Goal: Task Accomplishment & Management: Use online tool/utility

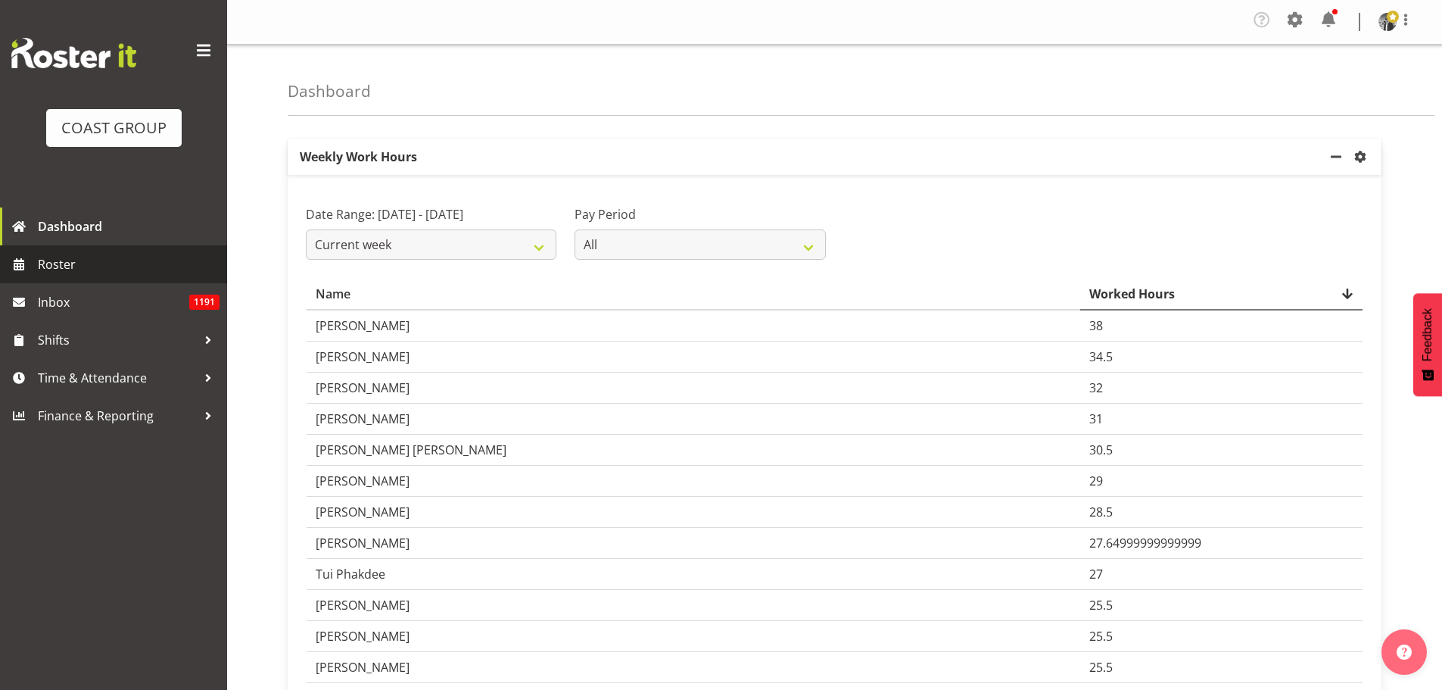
click at [69, 272] on span "Roster" at bounding box center [129, 264] width 182 height 23
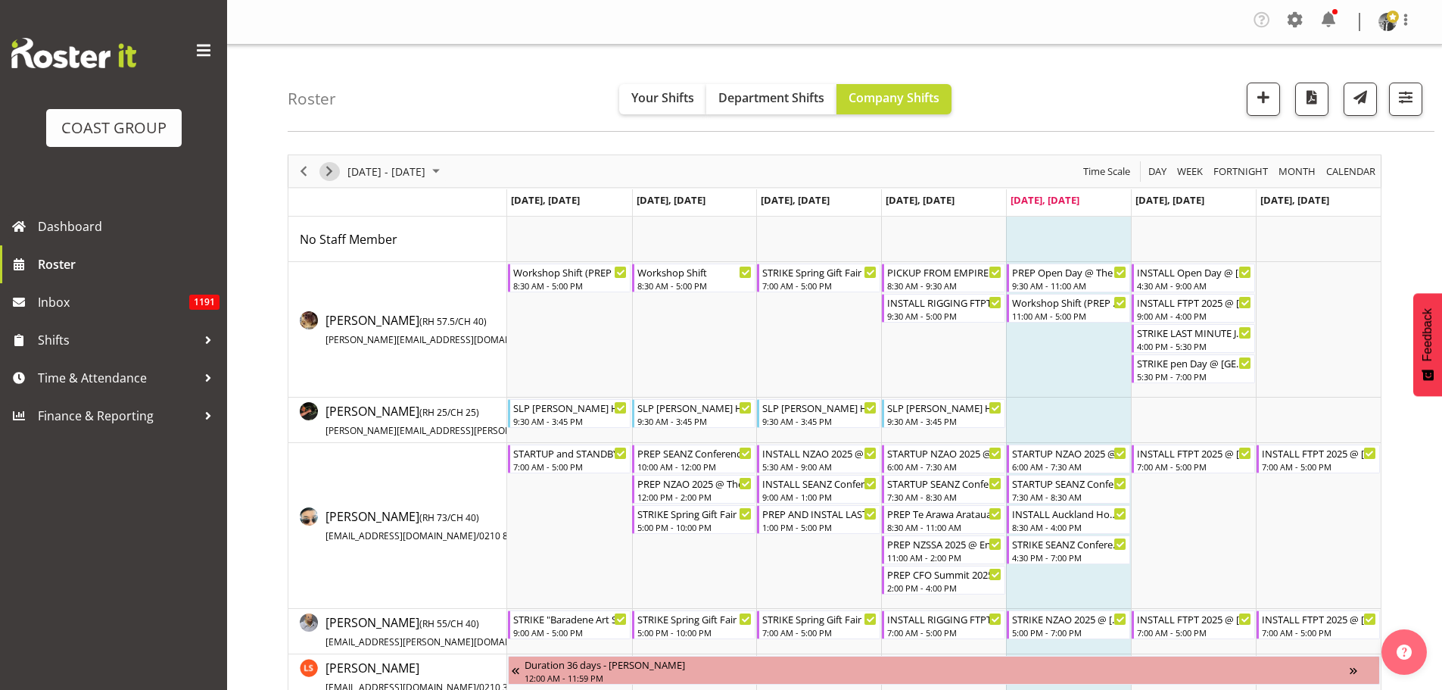
click at [327, 171] on span "Next" at bounding box center [329, 171] width 18 height 19
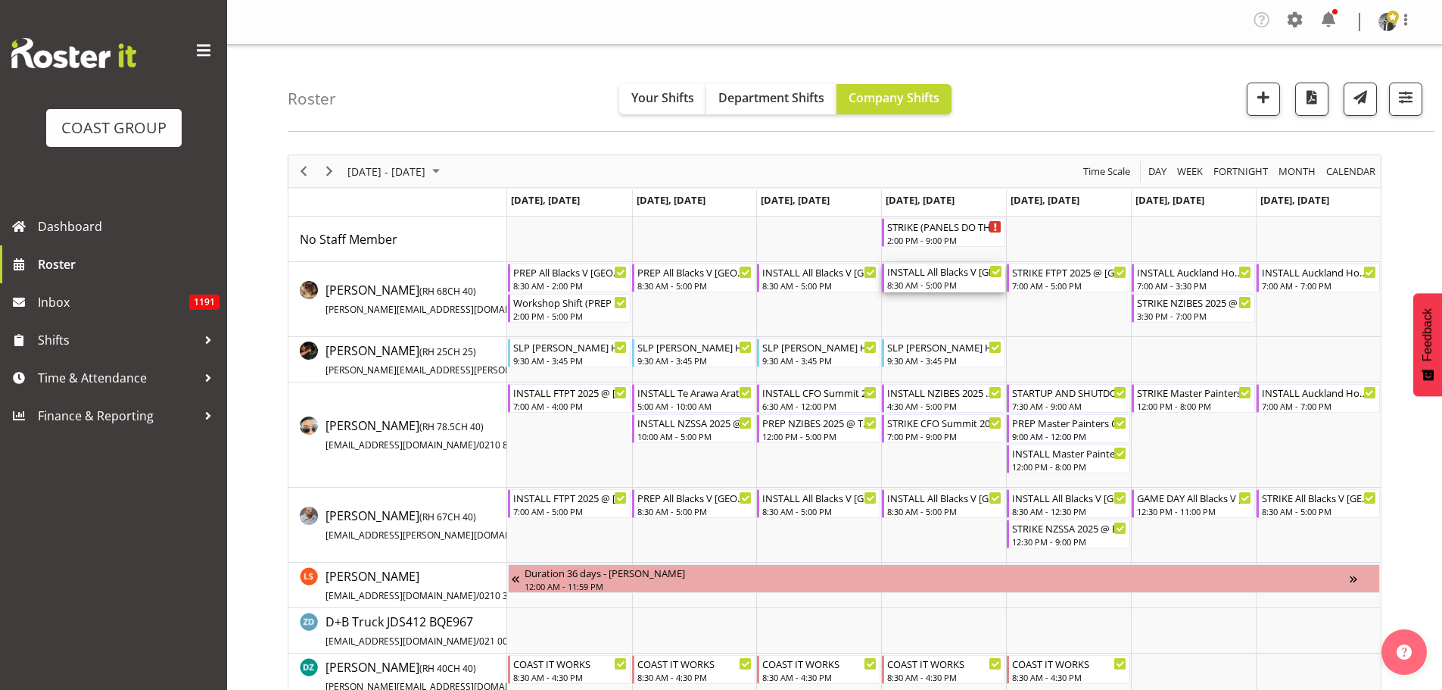
click at [943, 289] on div "8:30 AM - 5:00 PM" at bounding box center [944, 285] width 115 height 12
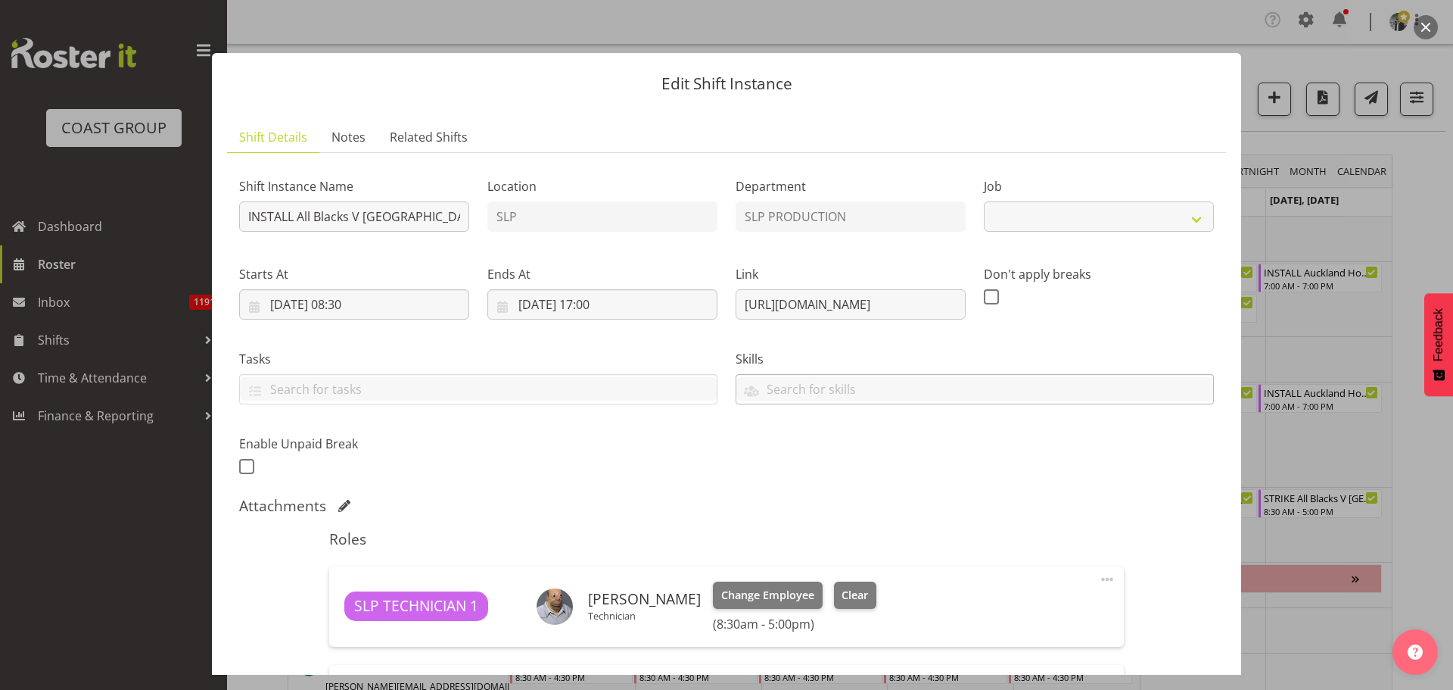
select select "10197"
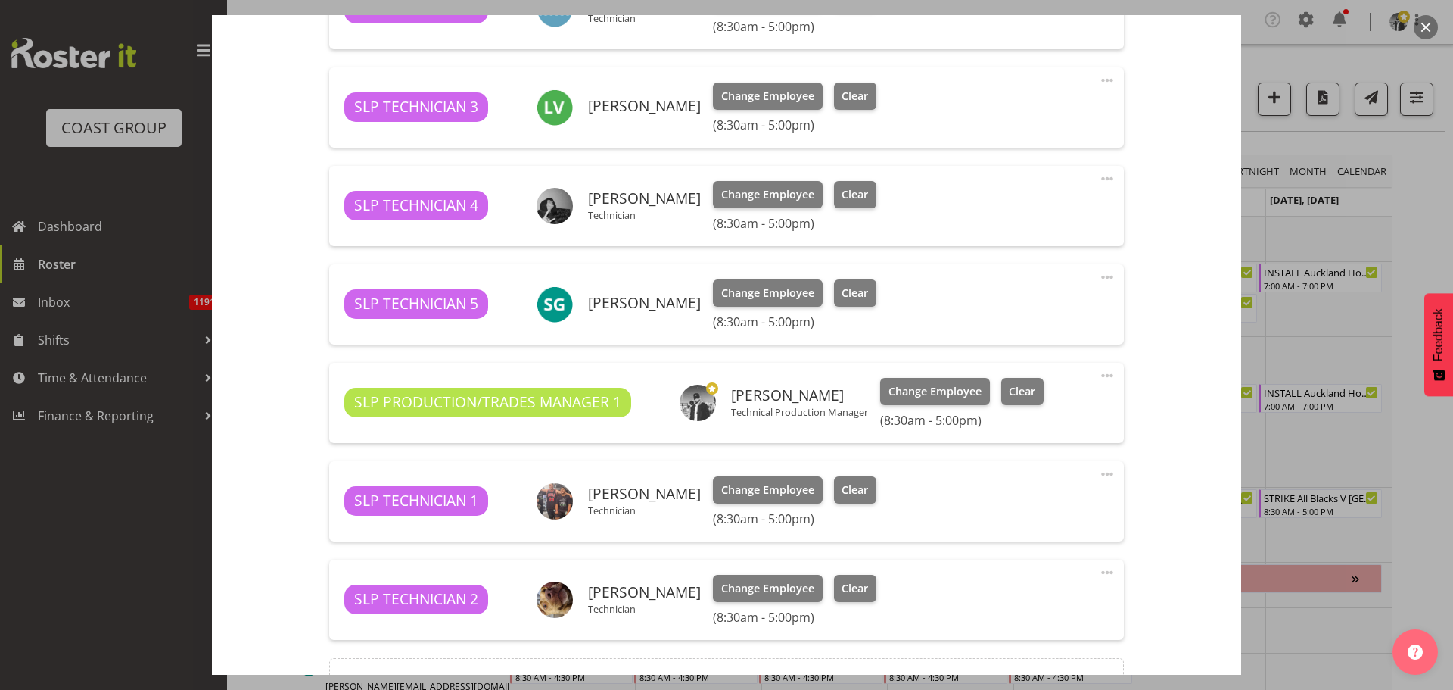
scroll to position [757, 0]
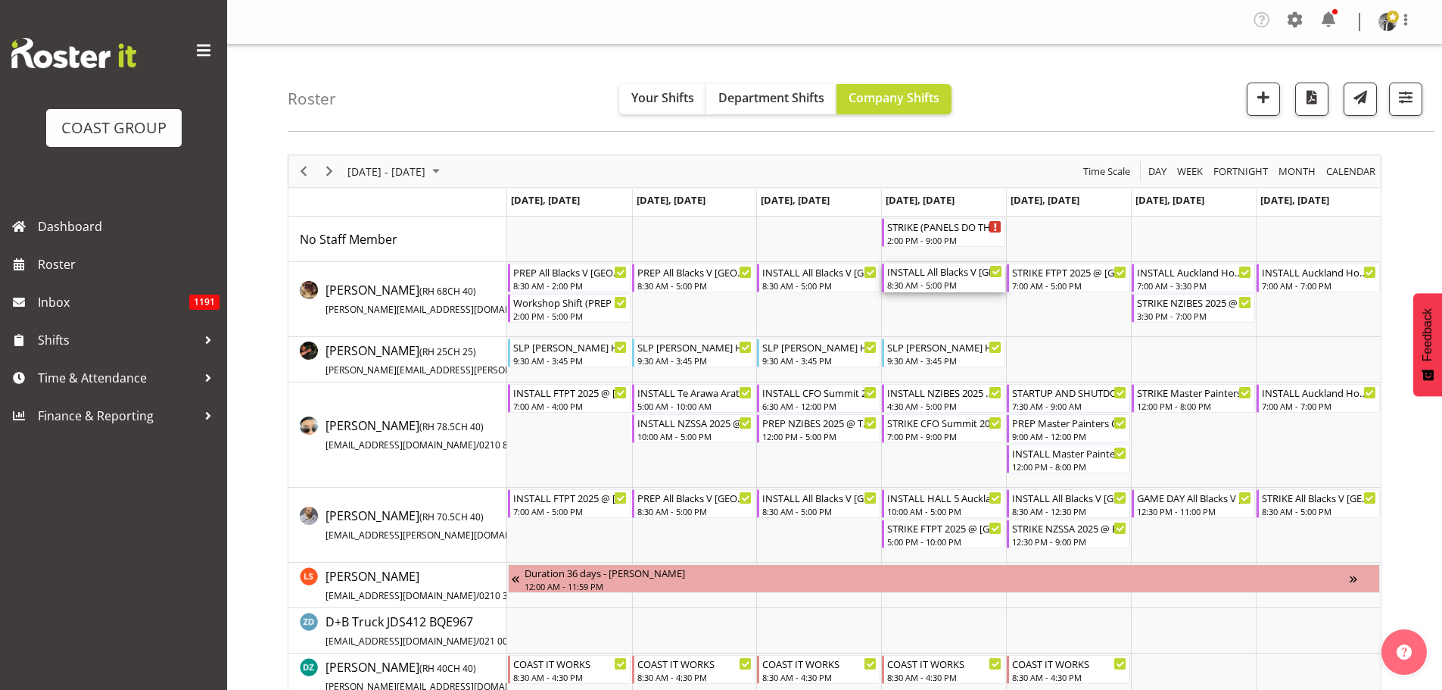
click at [959, 273] on div "INSTALL All Blacks V [GEOGRAPHIC_DATA] 2025 @ [GEOGRAPHIC_DATA] On Site @ TBC" at bounding box center [944, 270] width 115 height 15
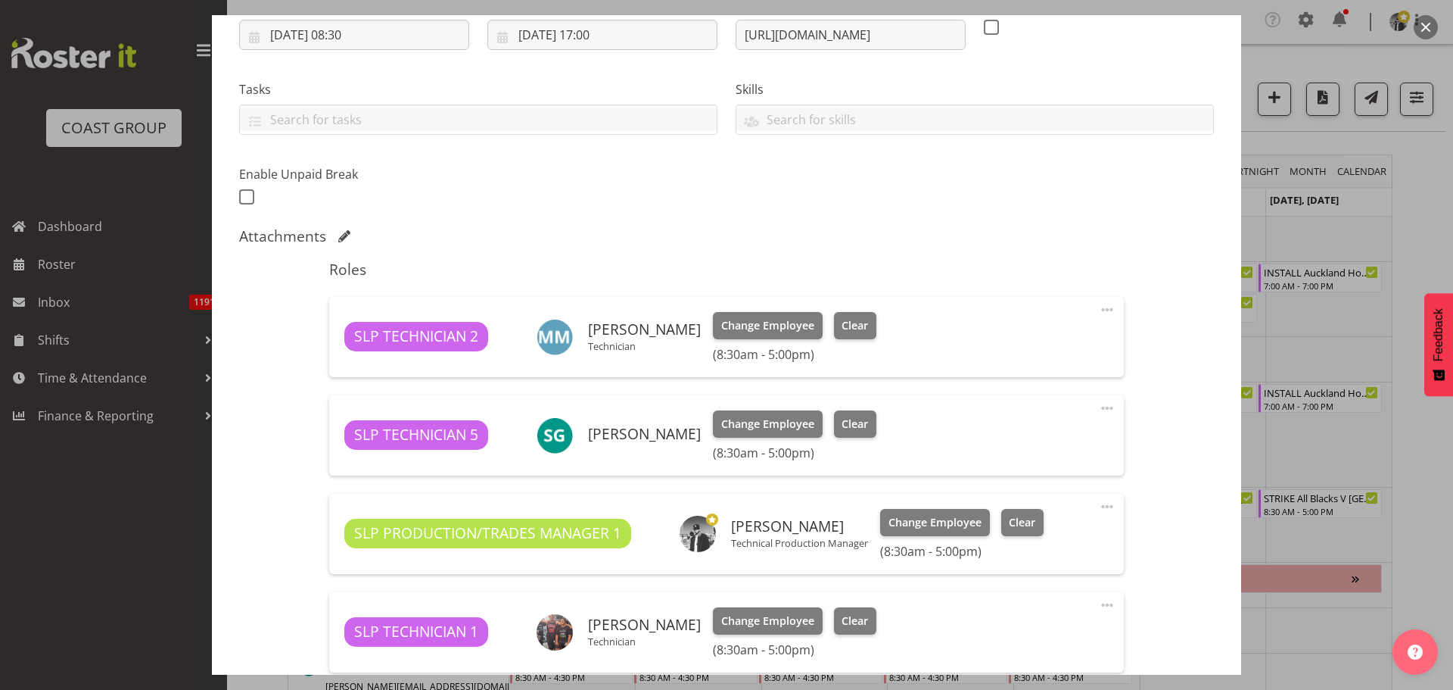
select select "10197"
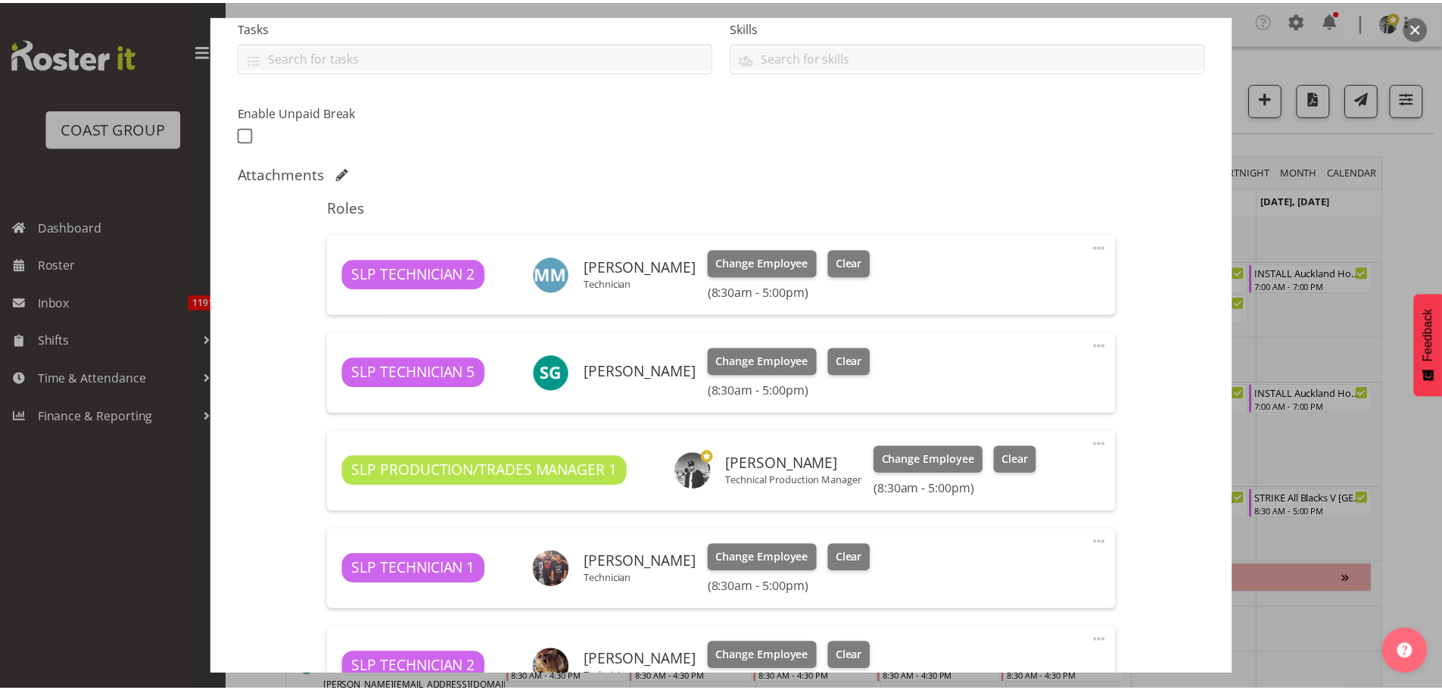
scroll to position [419, 0]
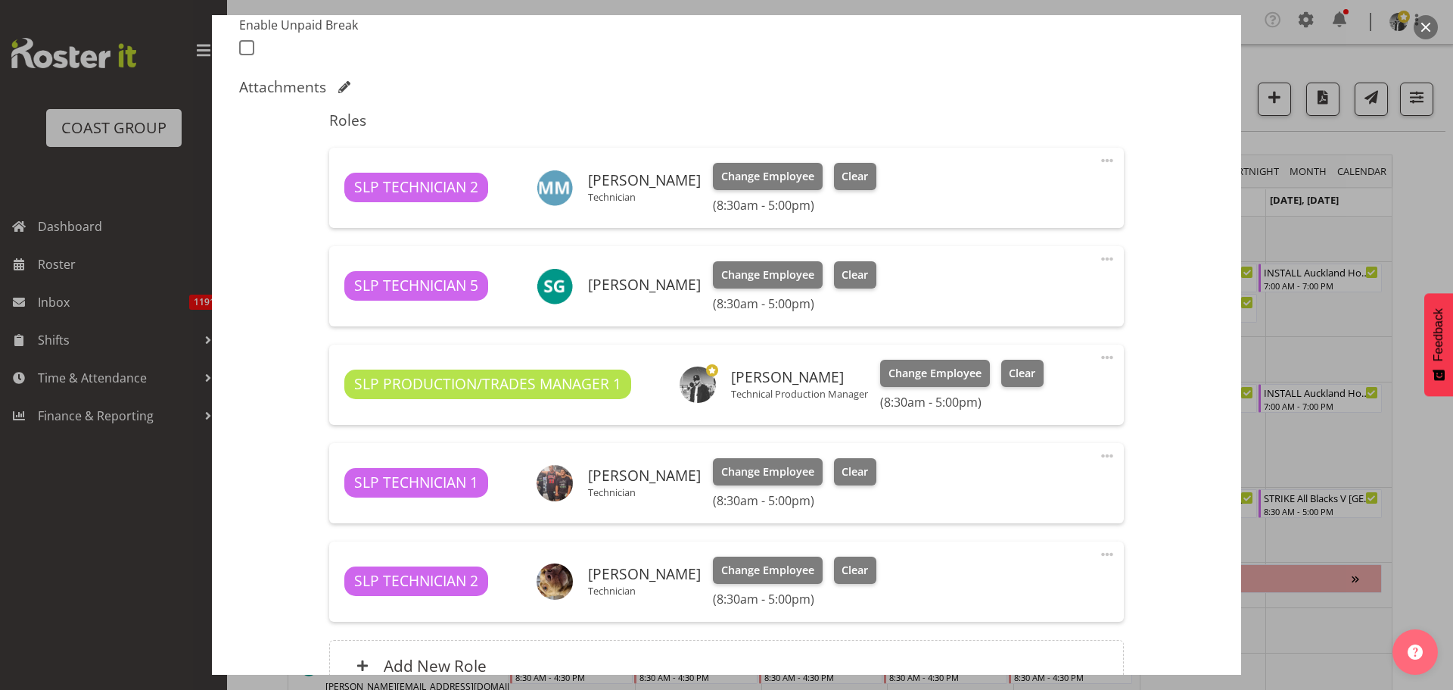
click at [1422, 30] on button "button" at bounding box center [1426, 27] width 24 height 24
